Goal: Check status

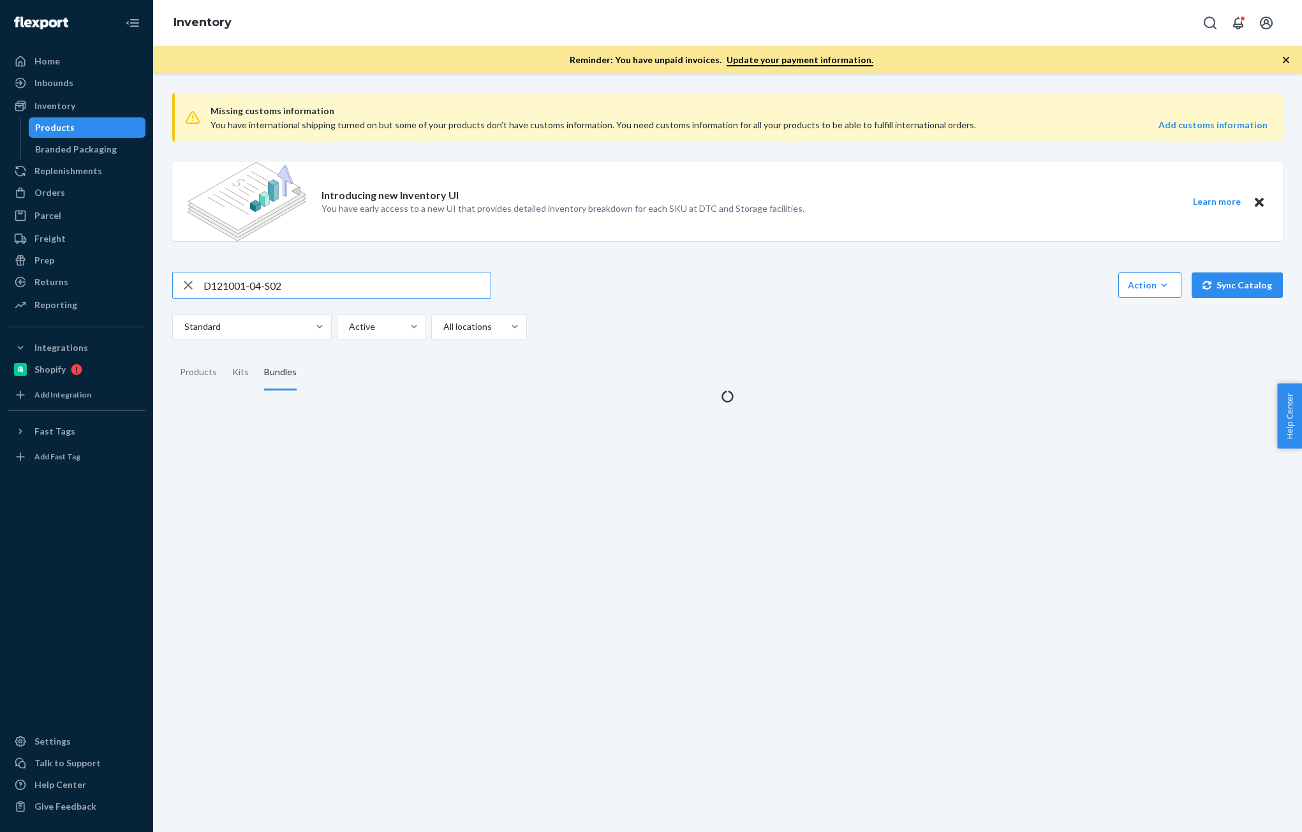
click at [351, 279] on input "D121001-04-S02" at bounding box center [346, 285] width 287 height 26
type input "136984495"
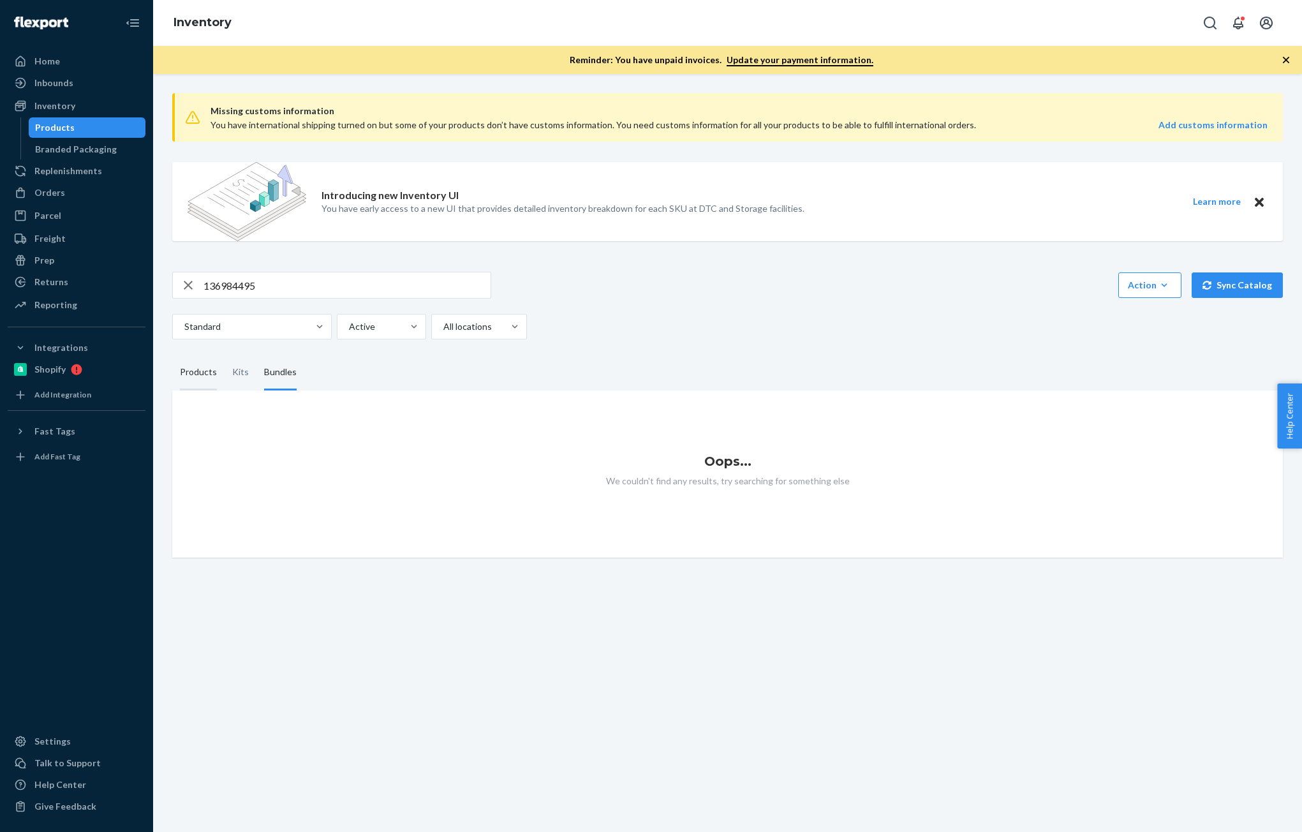
click at [192, 372] on div "Products" at bounding box center [198, 373] width 37 height 36
click at [172, 355] on input "Products" at bounding box center [172, 355] width 0 height 0
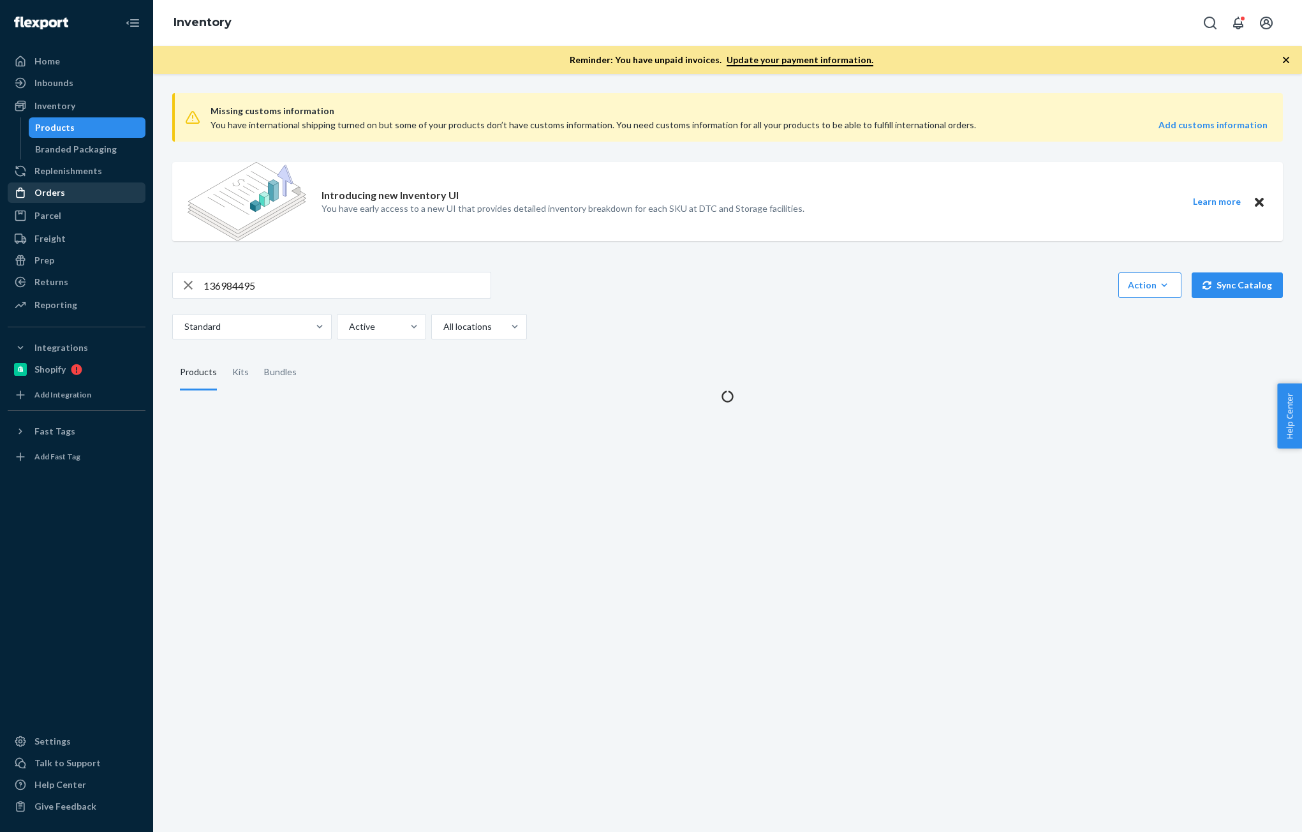
click at [43, 189] on div "Orders" at bounding box center [49, 192] width 31 height 13
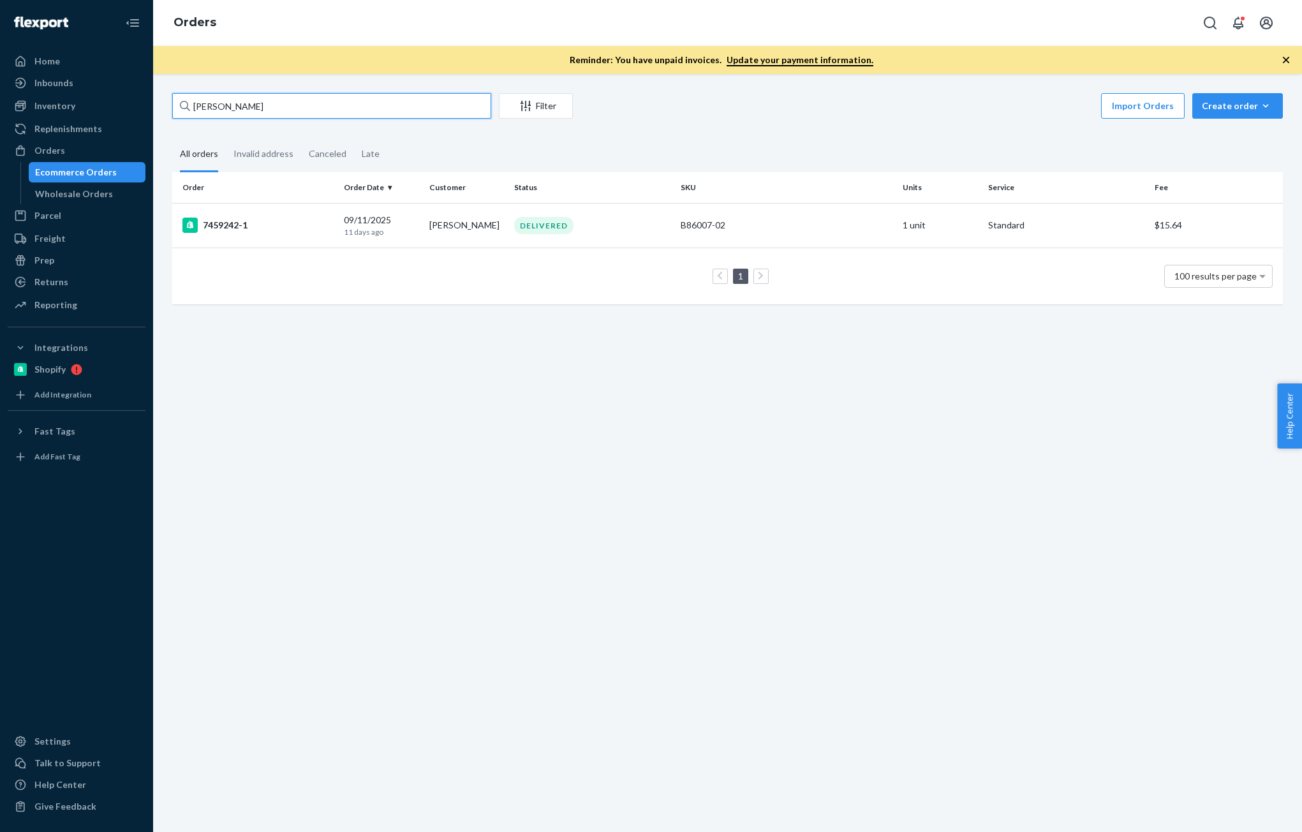
click at [253, 108] on input "[PERSON_NAME]" at bounding box center [331, 106] width 319 height 26
paste input "136984495"
type input "136984495"
click at [334, 231] on td "BJ7POZIIXE" at bounding box center [255, 226] width 166 height 47
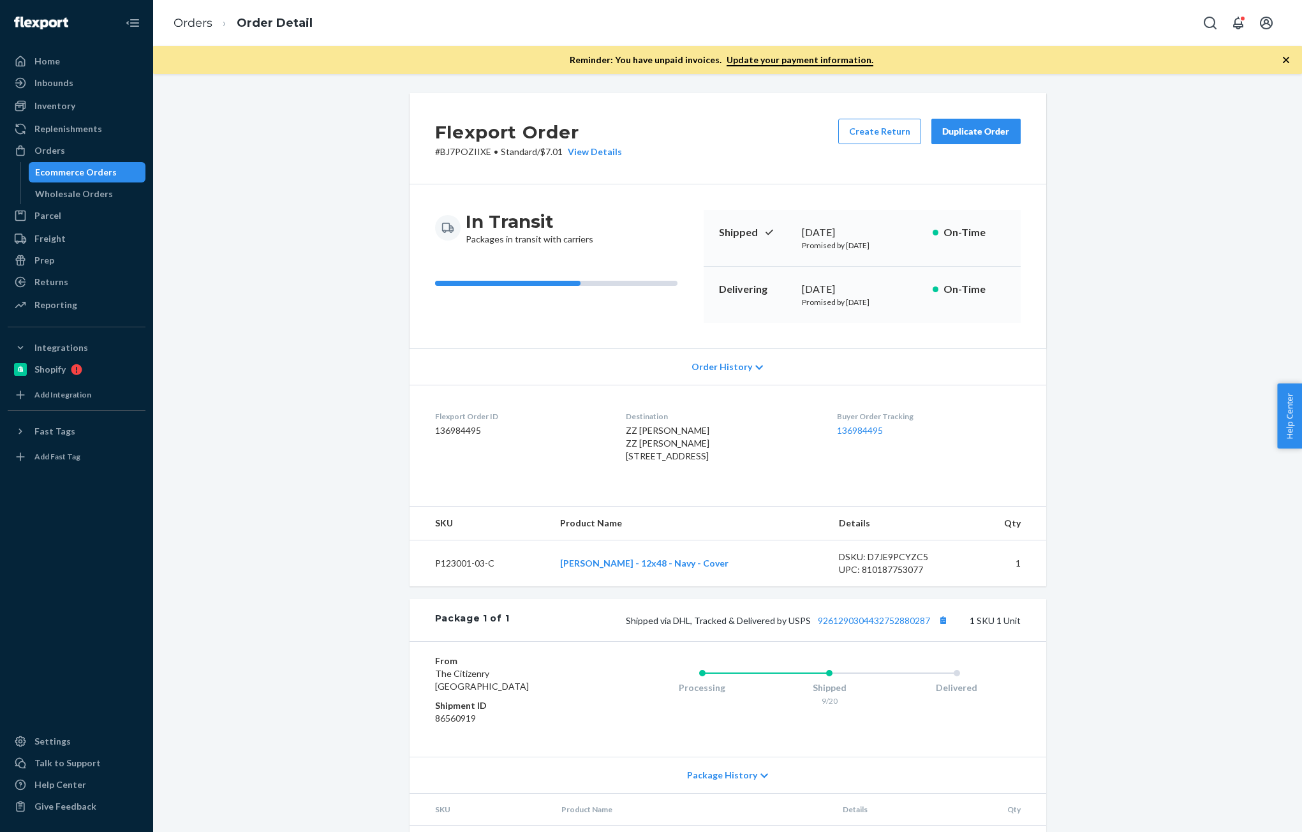
scroll to position [64, 0]
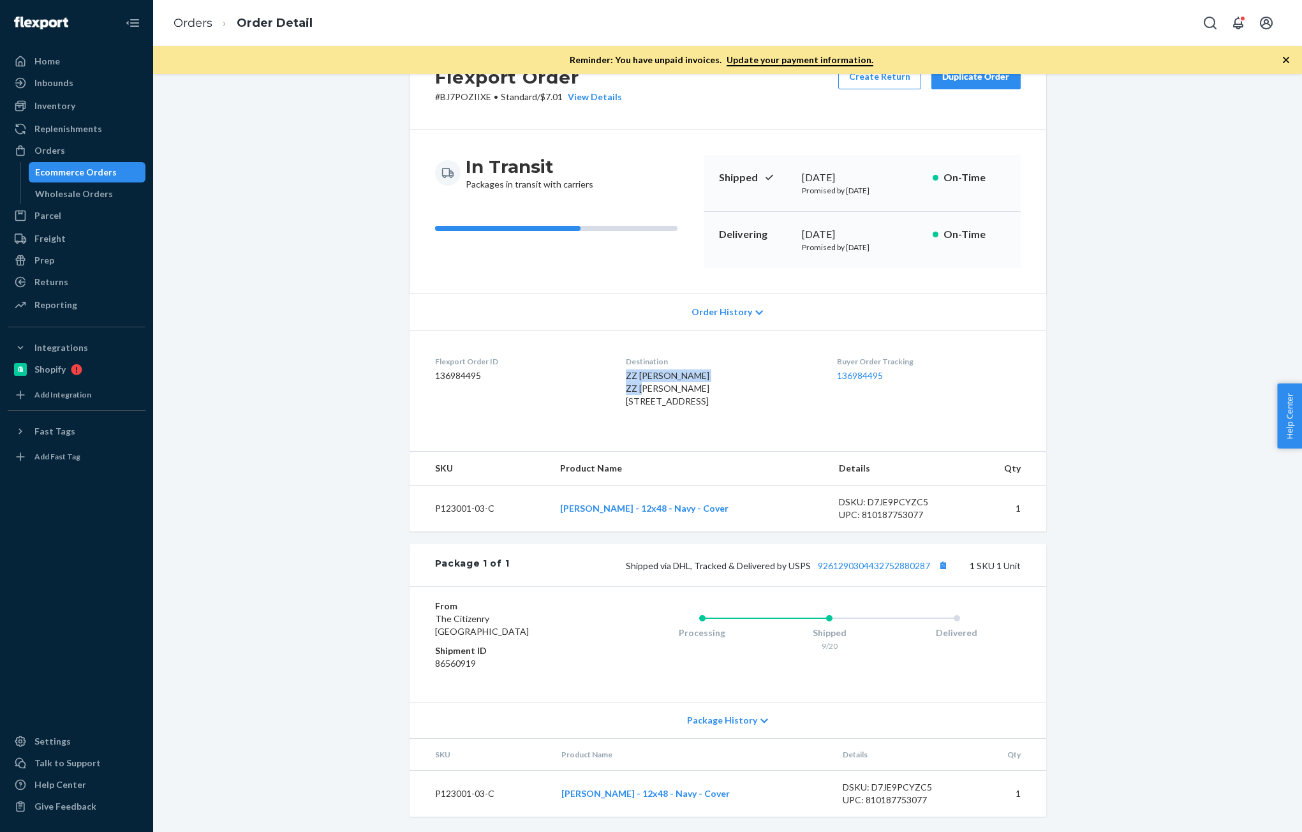
drag, startPoint x: 700, startPoint y: 369, endPoint x: 610, endPoint y: 365, distance: 90.0
click at [626, 369] on div "ZZ [PERSON_NAME] ZZ [PERSON_NAME] [STREET_ADDRESS]" at bounding box center [721, 388] width 191 height 38
copy span "ZZ [PERSON_NAME]"
drag, startPoint x: 57, startPoint y: 105, endPoint x: 106, endPoint y: 150, distance: 67.3
click at [57, 105] on div "Inventory" at bounding box center [54, 105] width 41 height 13
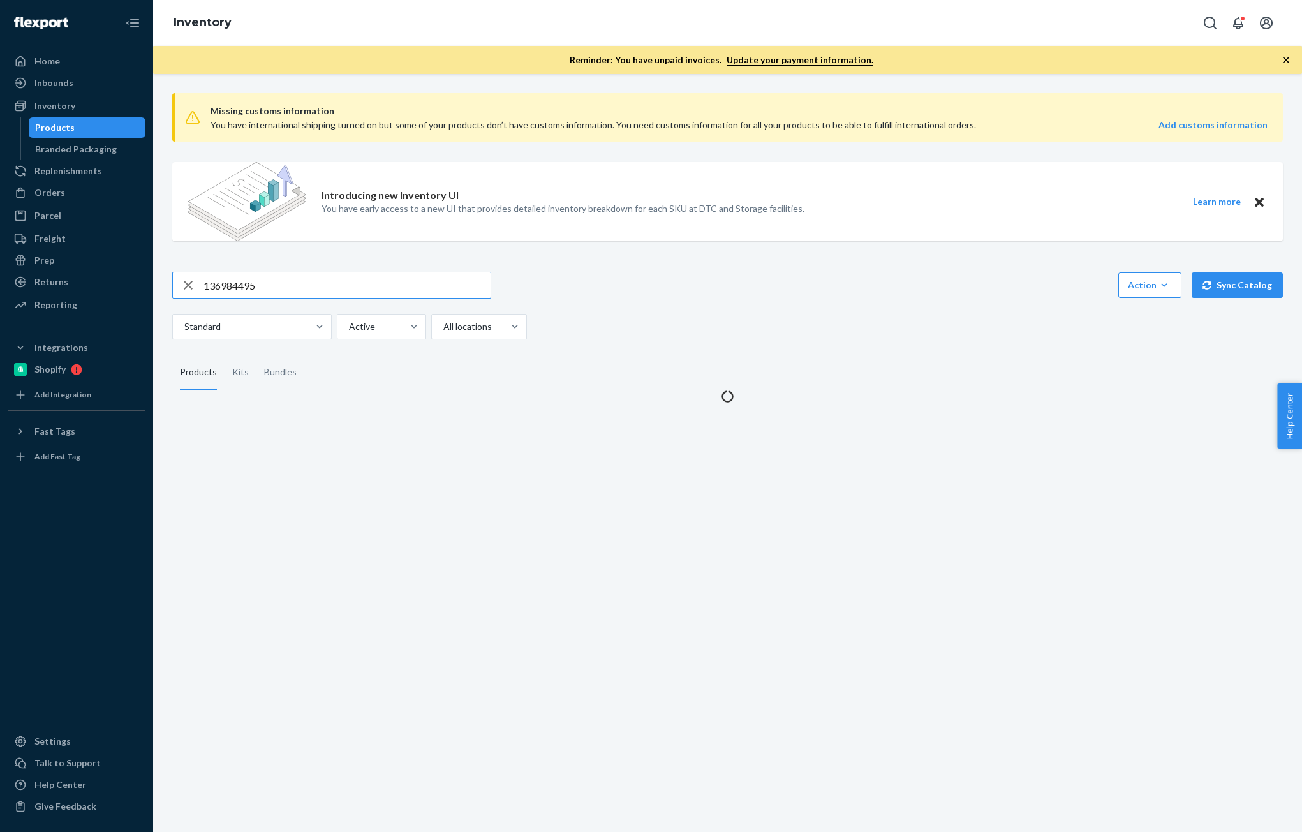
click at [280, 286] on input "136984495" at bounding box center [346, 285] width 287 height 26
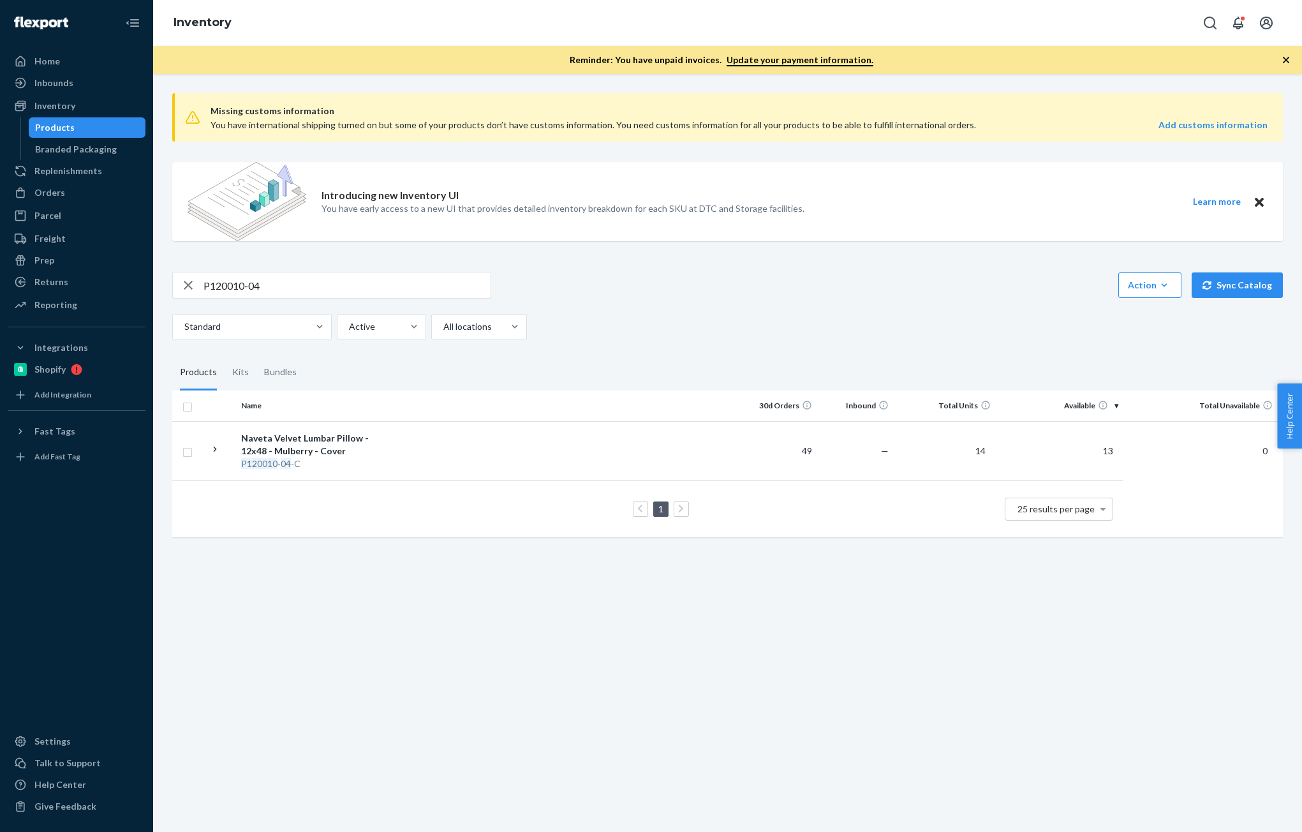
click at [279, 286] on input "P120010-04" at bounding box center [346, 285] width 287 height 26
paste input "R93034-05"
type input "R93034-05"
click at [42, 198] on div "Orders" at bounding box center [49, 192] width 31 height 13
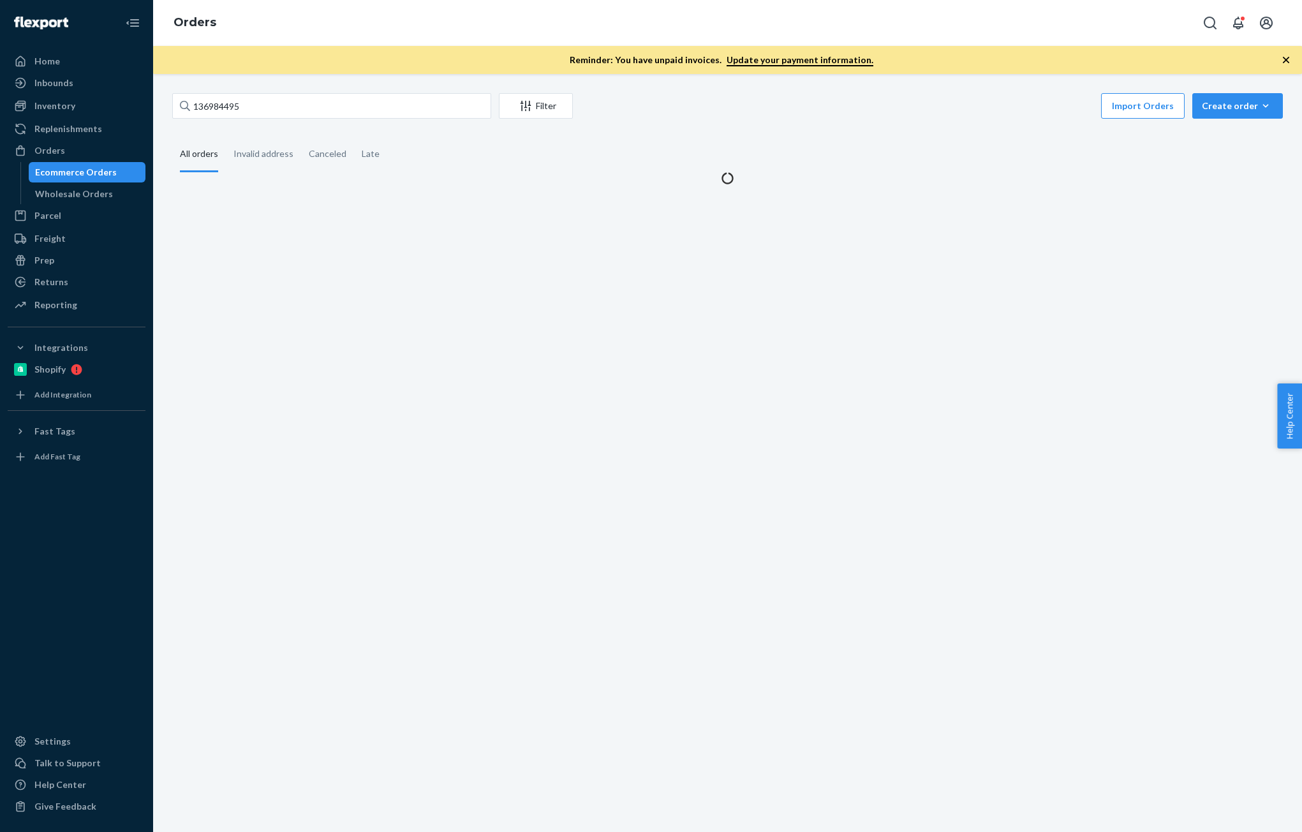
click at [336, 121] on div "136984495 Filter Import Orders Create order Ecommerce order Removal order" at bounding box center [727, 107] width 1110 height 29
click at [335, 119] on div "136984495 Filter Import Orders Create order Ecommerce order Removal order" at bounding box center [727, 107] width 1110 height 29
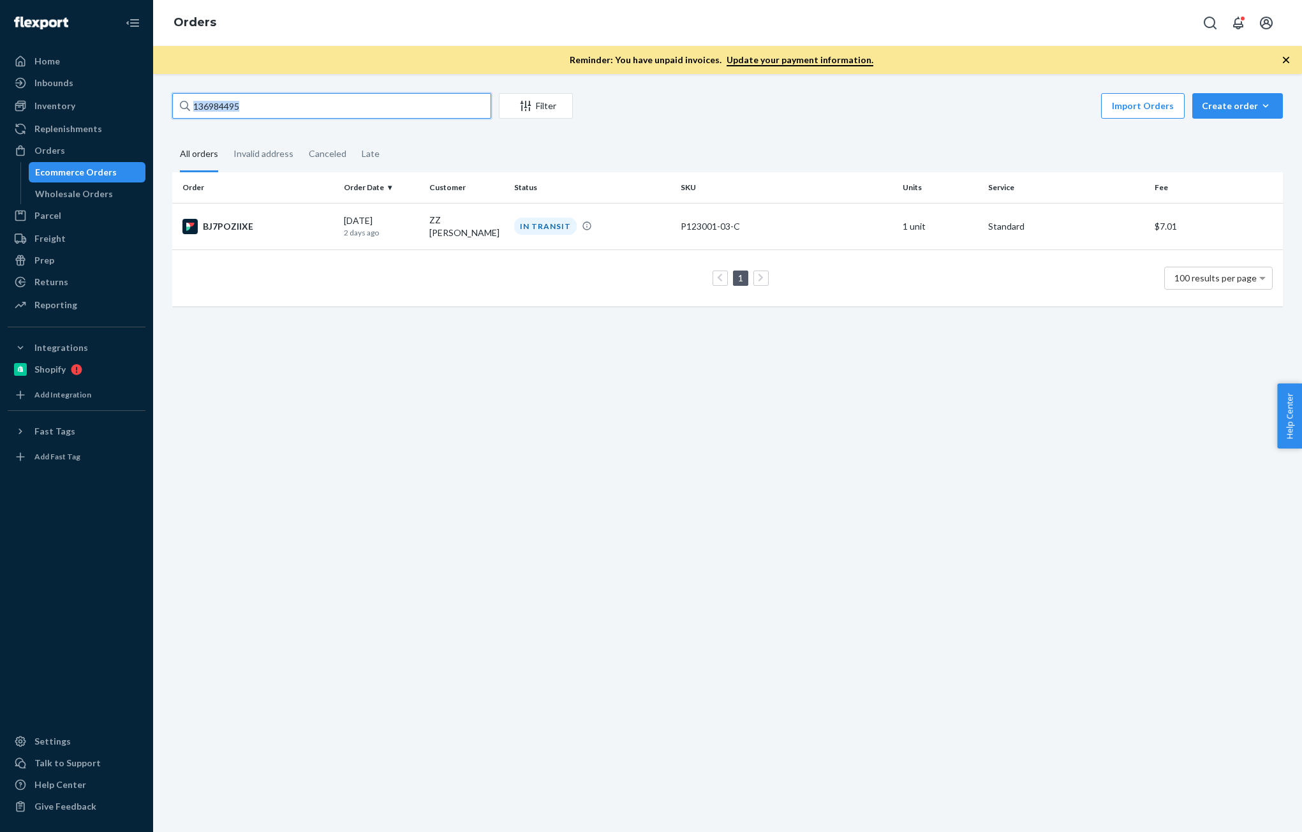
click at [352, 99] on input "136984495" at bounding box center [331, 106] width 319 height 26
click at [310, 106] on input "136984495" at bounding box center [331, 106] width 319 height 26
paste input "[PERSON_NAME]"
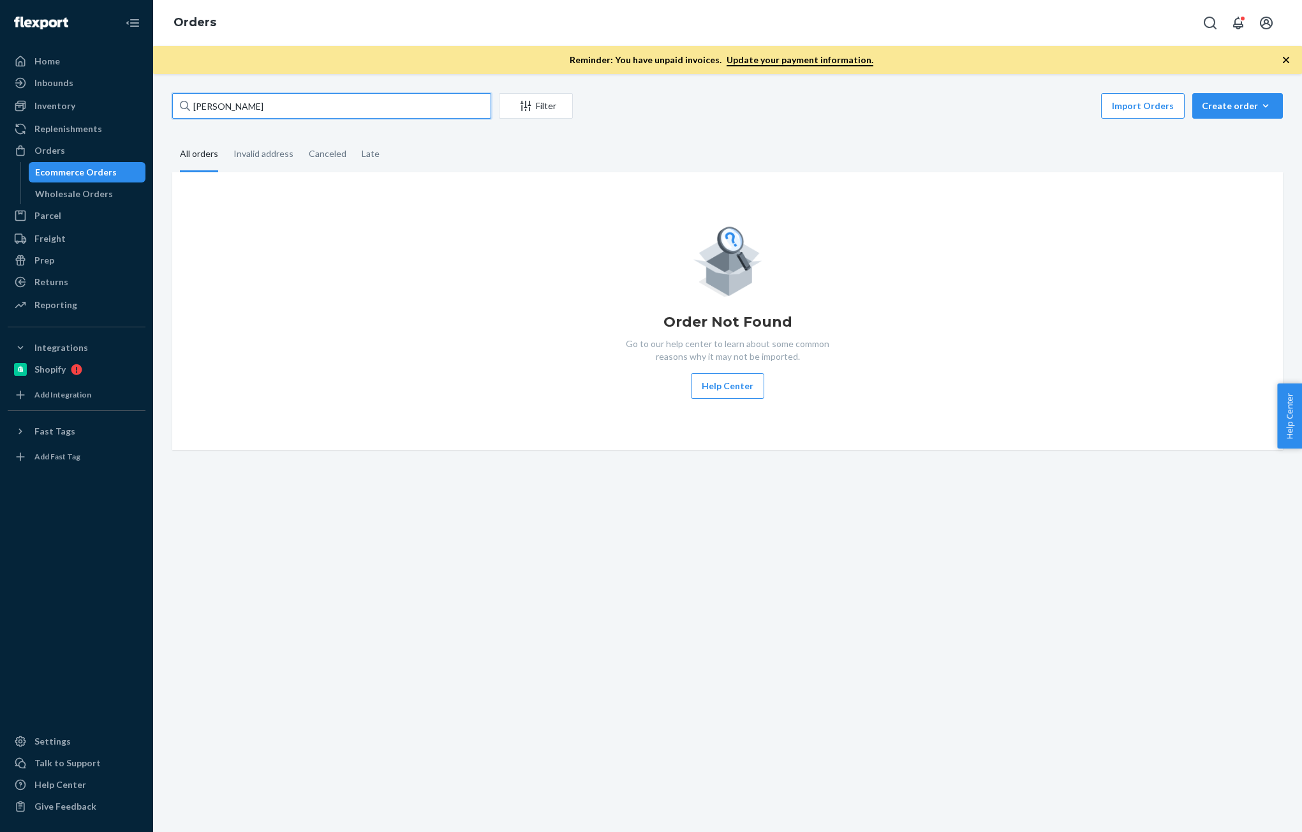
click at [274, 110] on input "[PERSON_NAME]" at bounding box center [331, 106] width 319 height 26
paste input "[PERSON_NAME] and [PERSON_NAME]"
drag, startPoint x: 295, startPoint y: 100, endPoint x: 216, endPoint y: 100, distance: 79.7
click at [216, 100] on input "[PERSON_NAME] and [PERSON_NAME]" at bounding box center [331, 106] width 319 height 26
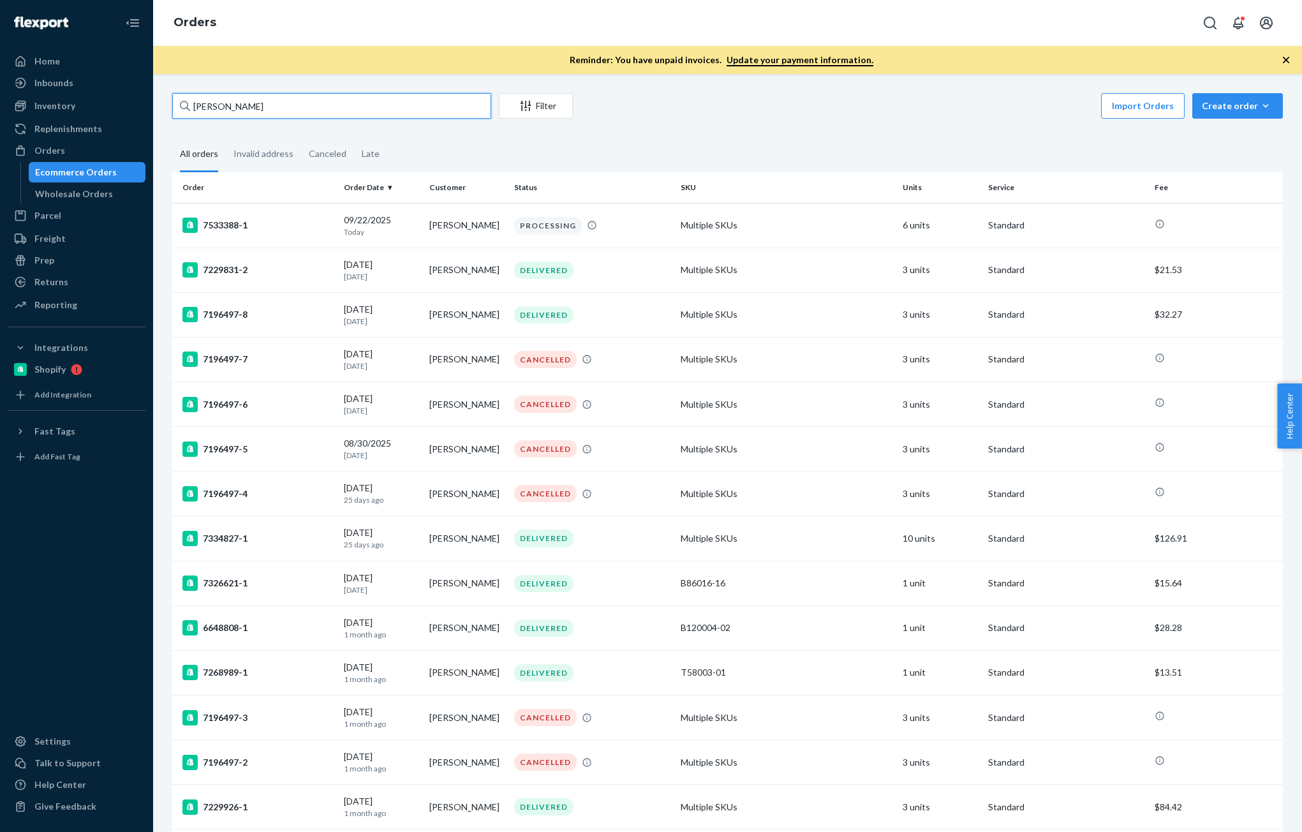
click at [281, 95] on input "[PERSON_NAME]" at bounding box center [331, 106] width 319 height 26
paste input "and [PERSON_NAME]"
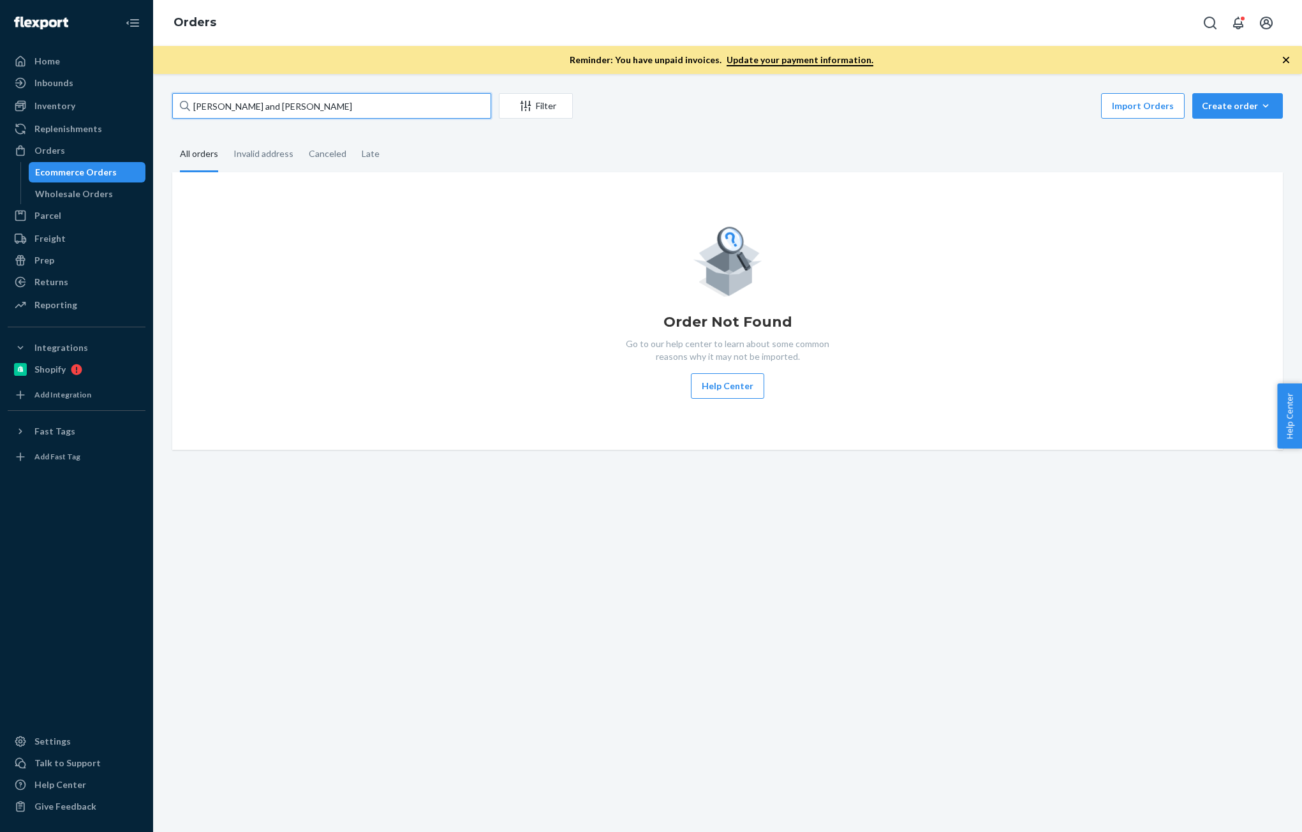
click at [283, 108] on input "[PERSON_NAME] and [PERSON_NAME]" at bounding box center [331, 106] width 319 height 26
paste input "[PERSON_NAME]"
click at [283, 108] on input "[PERSON_NAME] and [PERSON_NAME] [PERSON_NAME]" at bounding box center [331, 106] width 319 height 26
paste input "text"
type input "[PERSON_NAME]"
